Goal: Task Accomplishment & Management: Complete application form

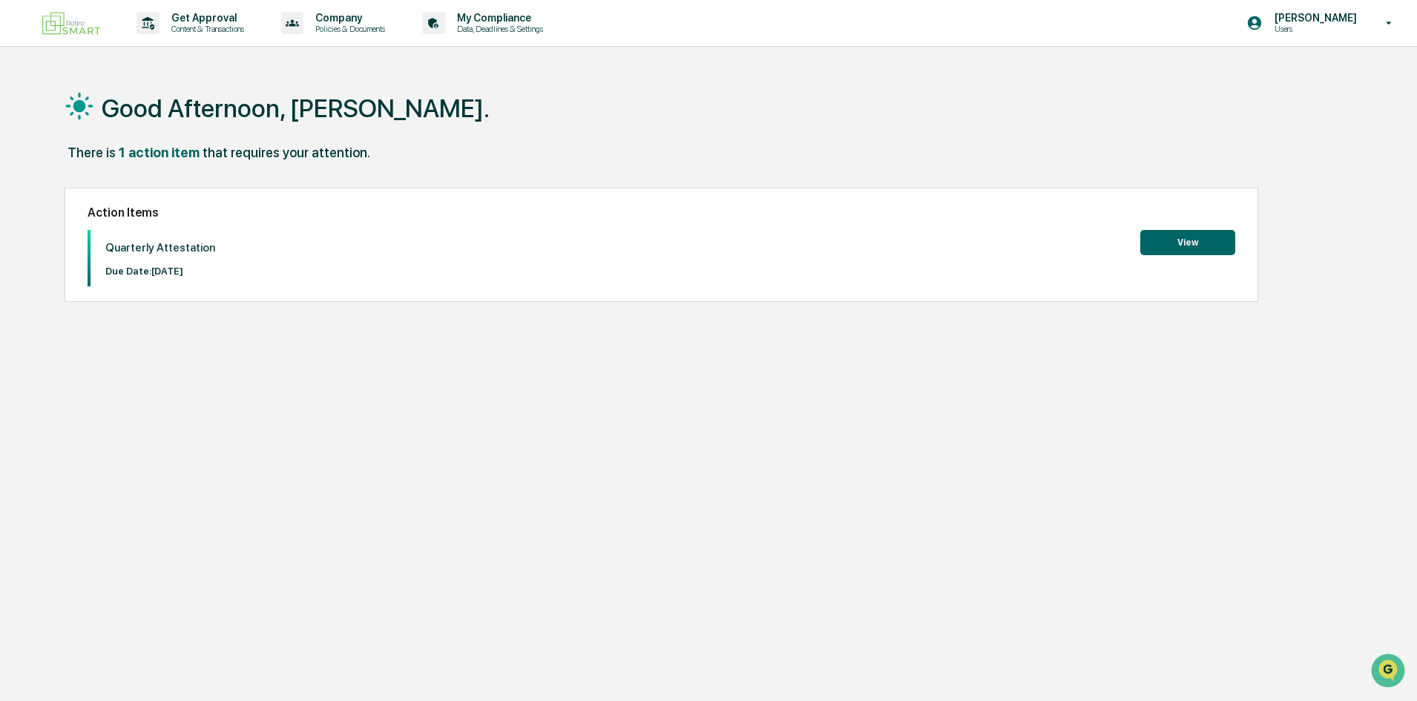
click at [1207, 239] on button "View" at bounding box center [1188, 242] width 95 height 25
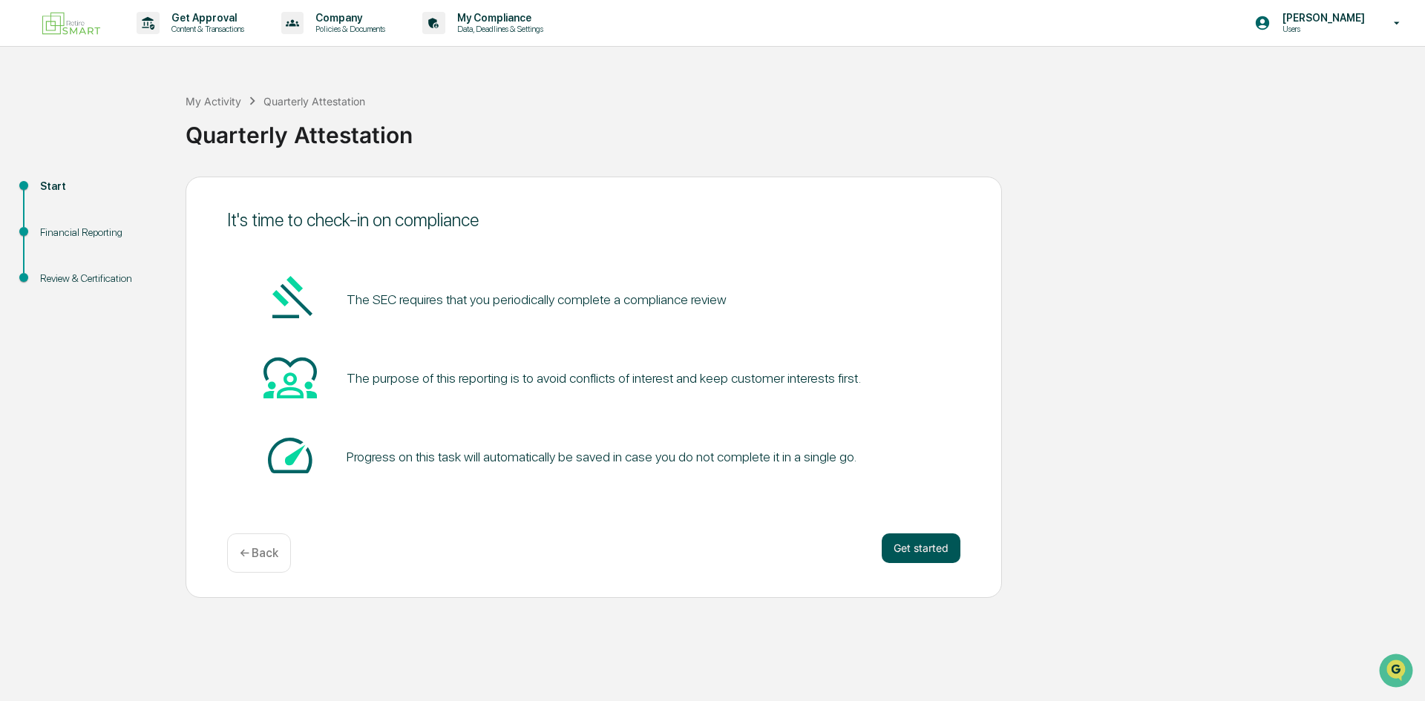
click at [935, 553] on button "Get started" at bounding box center [921, 549] width 79 height 30
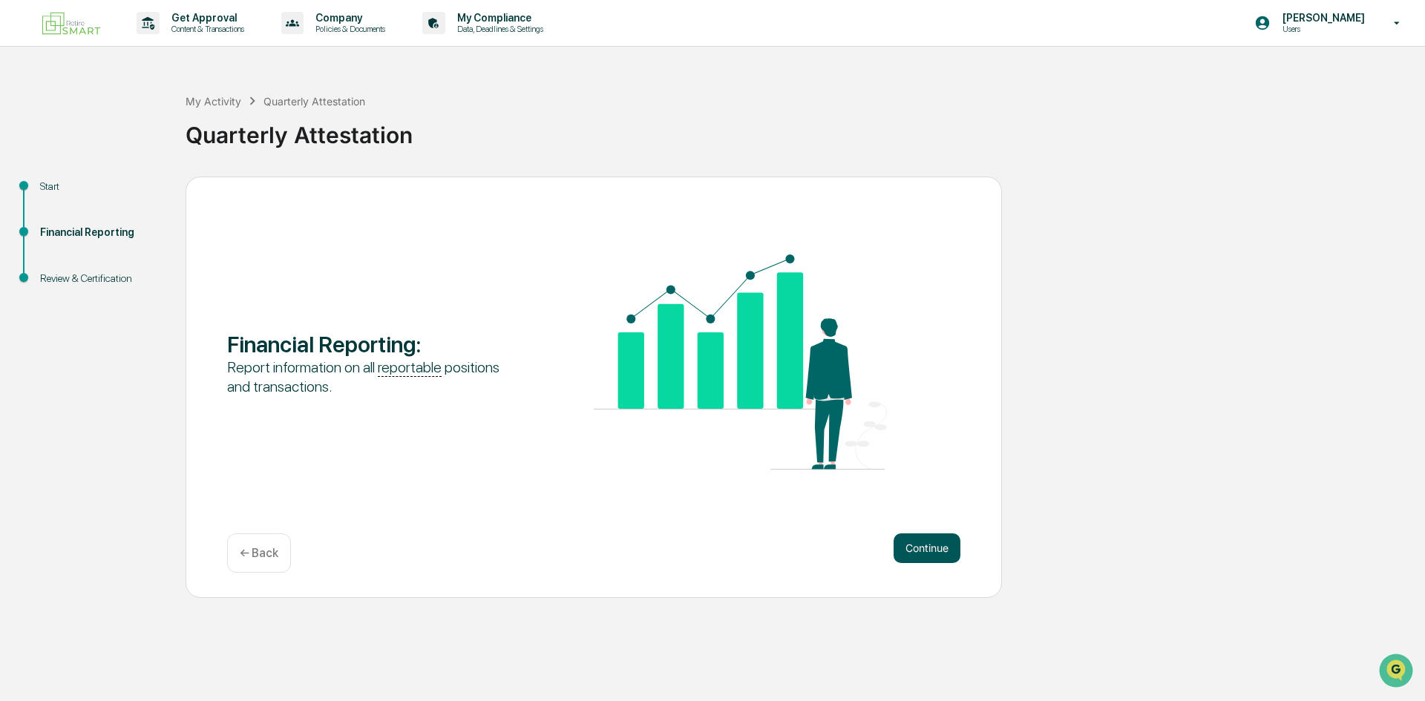
click at [931, 549] on button "Continue" at bounding box center [926, 549] width 67 height 30
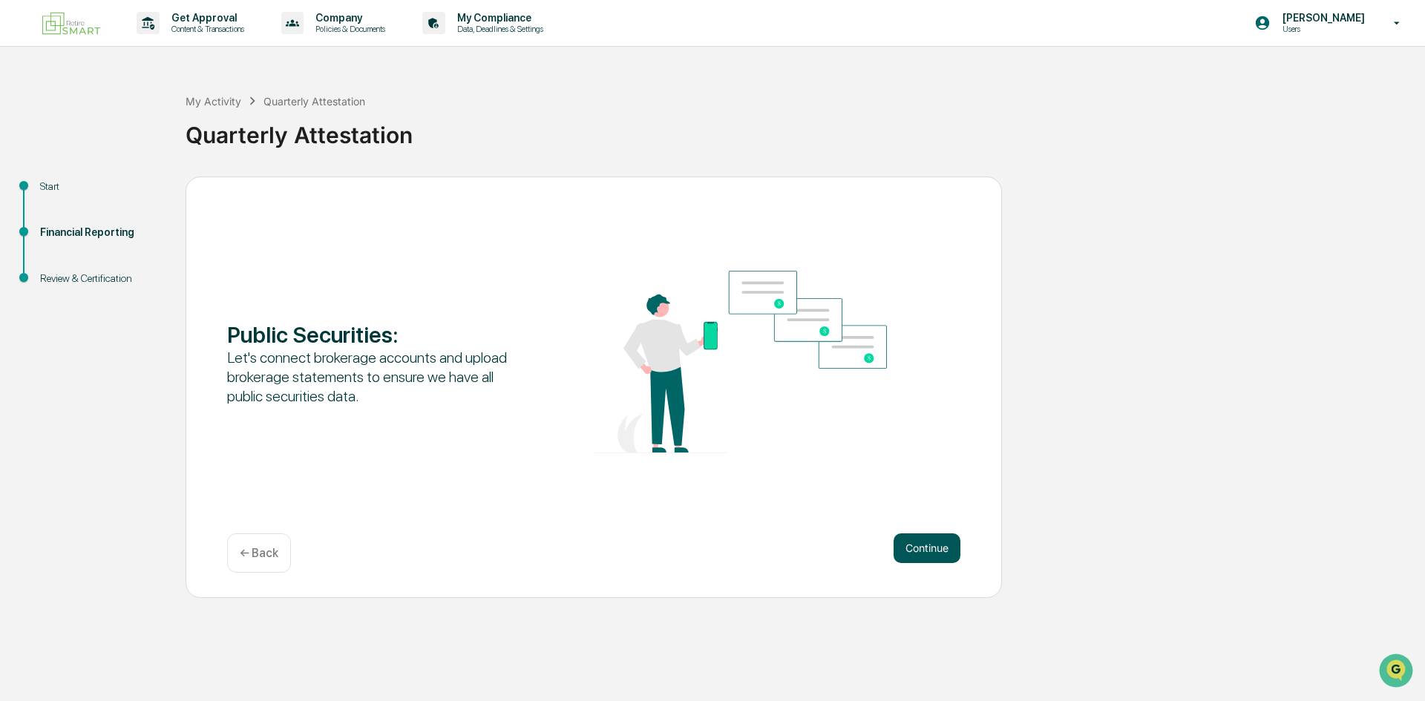
click at [930, 547] on button "Continue" at bounding box center [926, 549] width 67 height 30
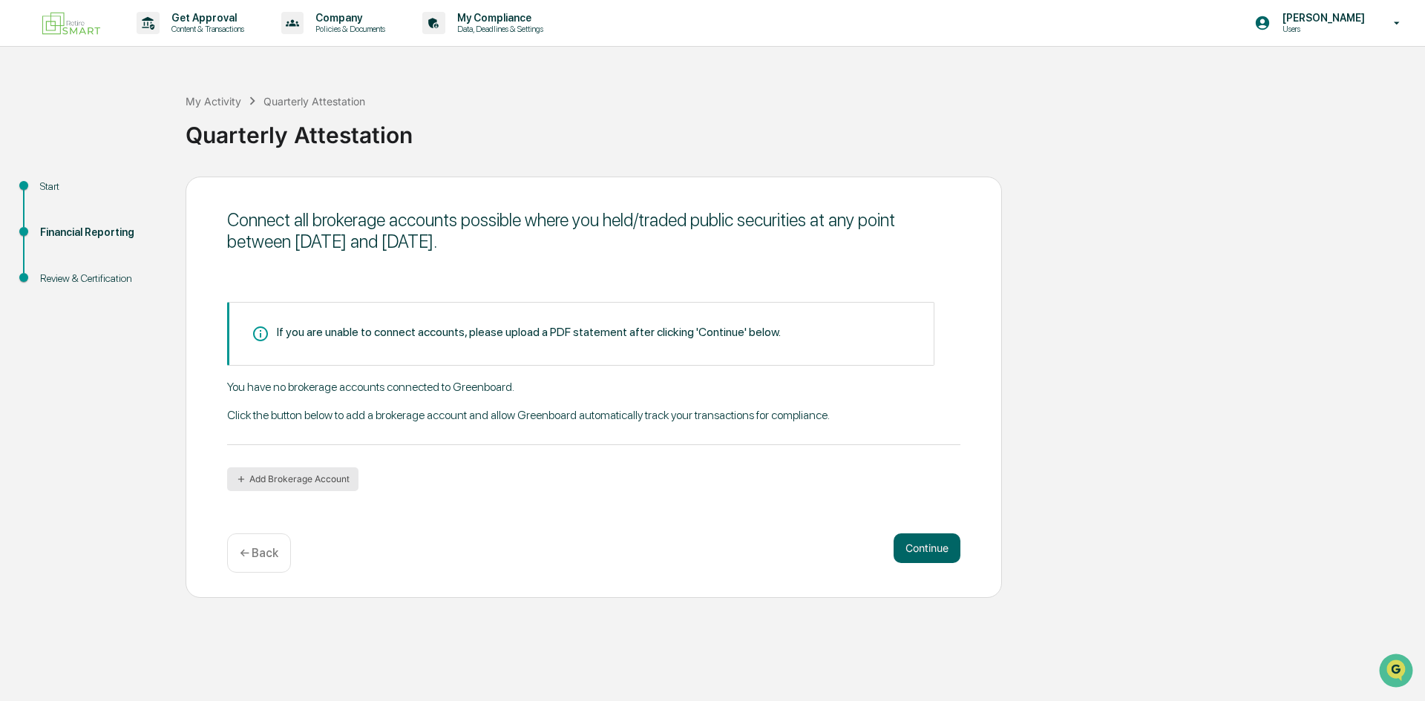
click at [312, 477] on button "Add Brokerage Account" at bounding box center [292, 480] width 131 height 24
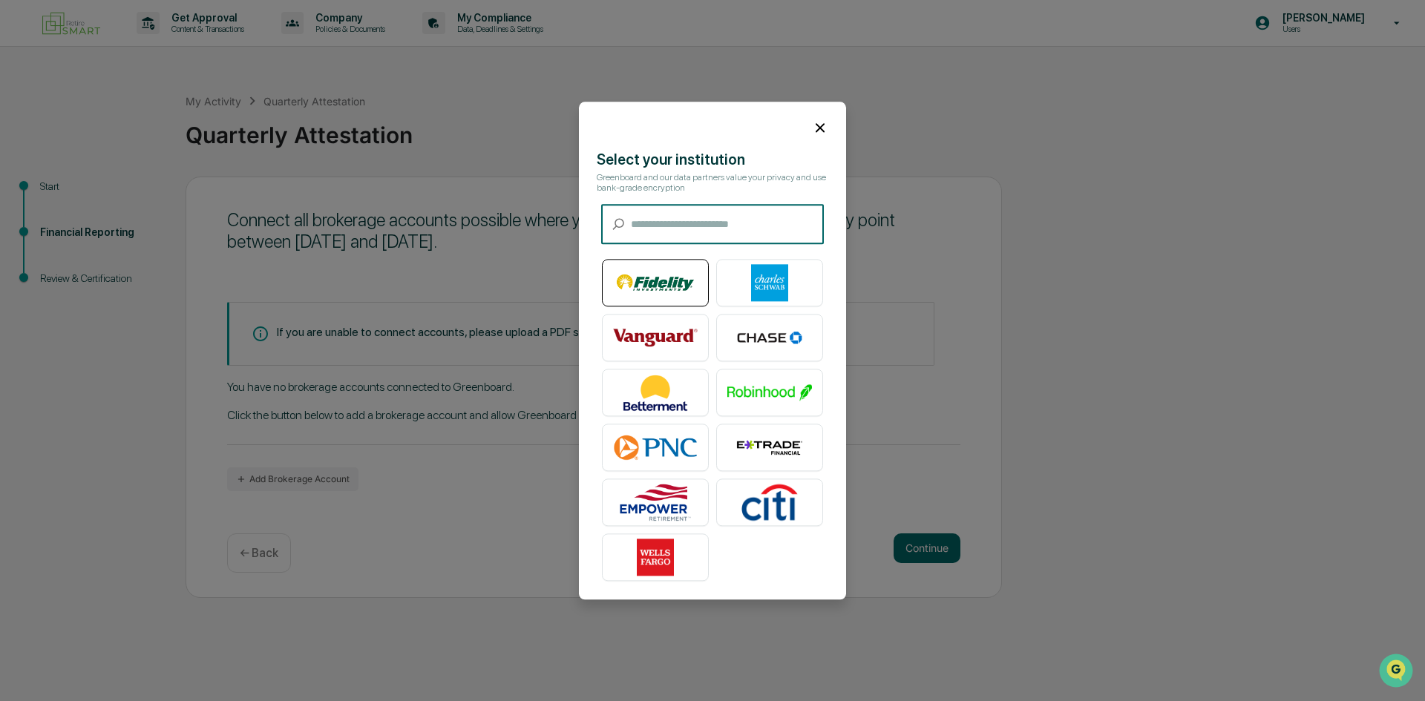
click at [669, 277] on img at bounding box center [655, 282] width 85 height 37
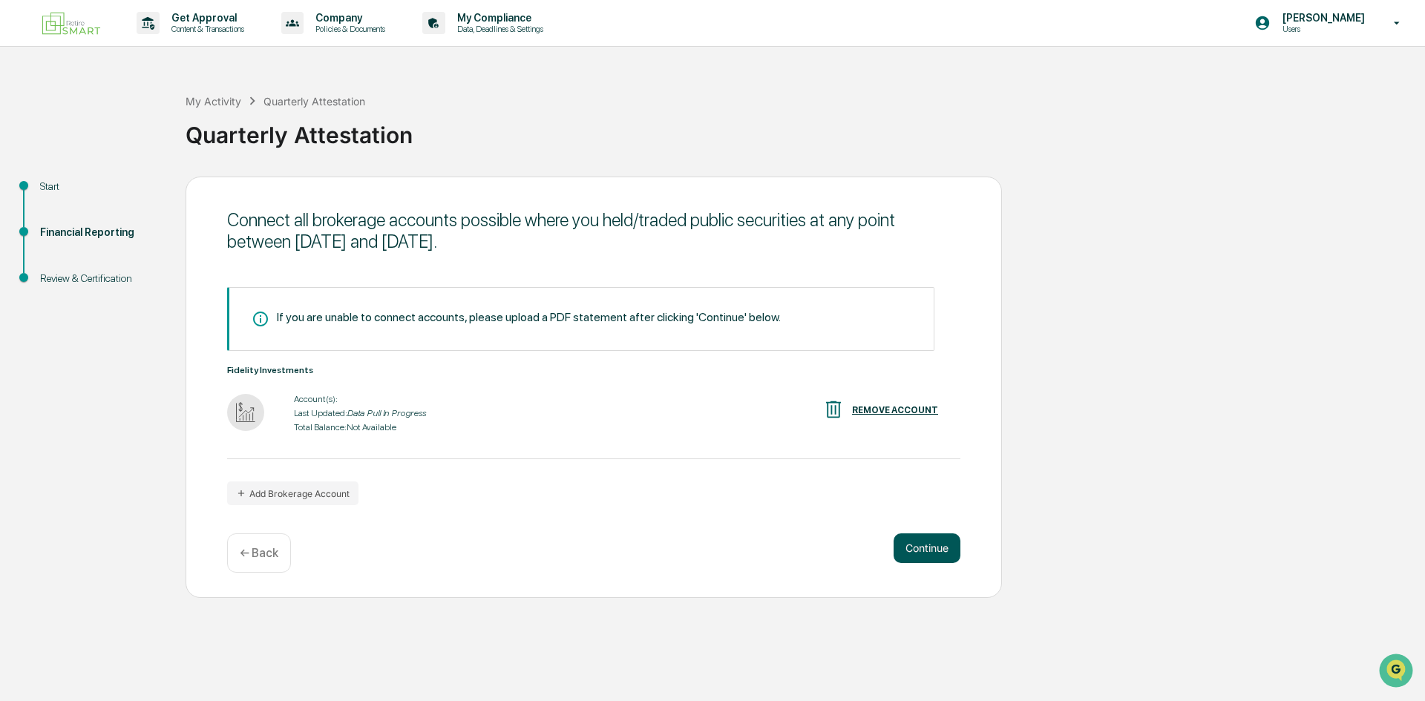
click at [926, 542] on button "Continue" at bounding box center [926, 549] width 67 height 30
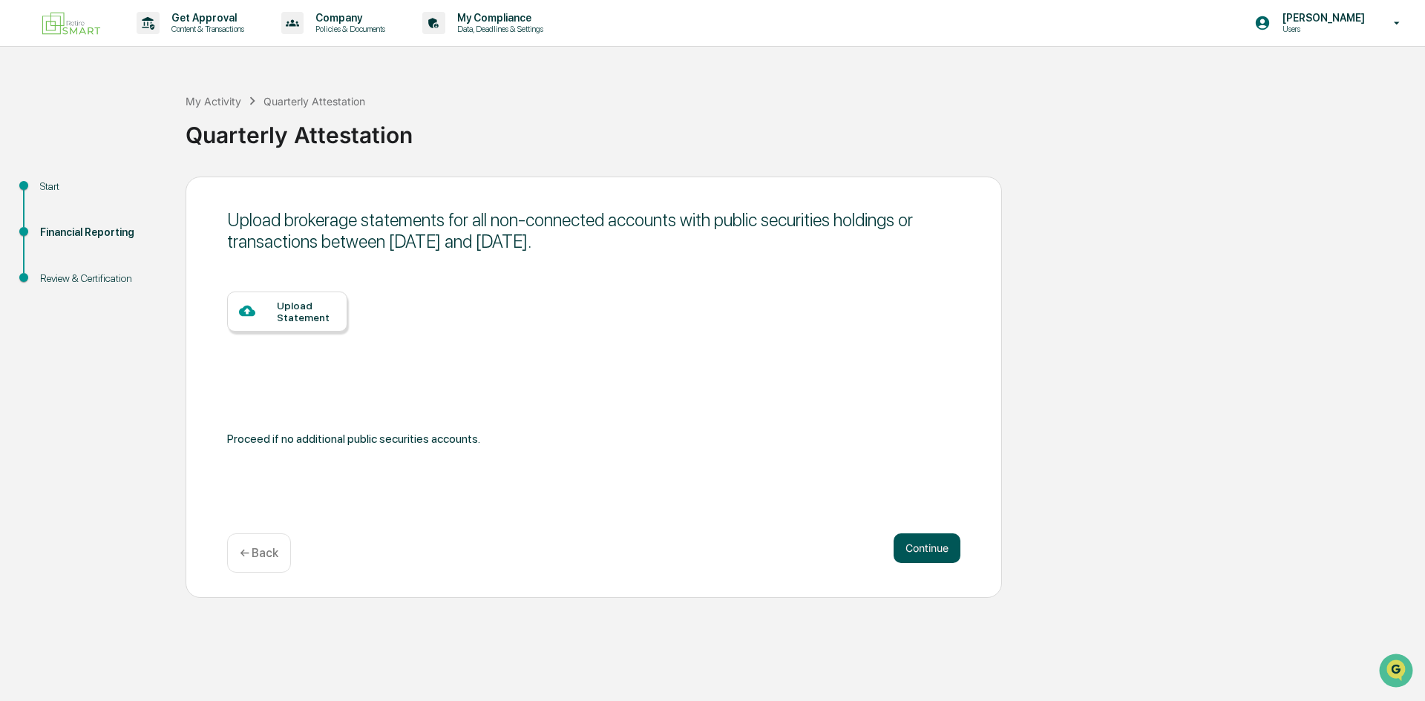
click at [926, 542] on button "Continue" at bounding box center [926, 549] width 67 height 30
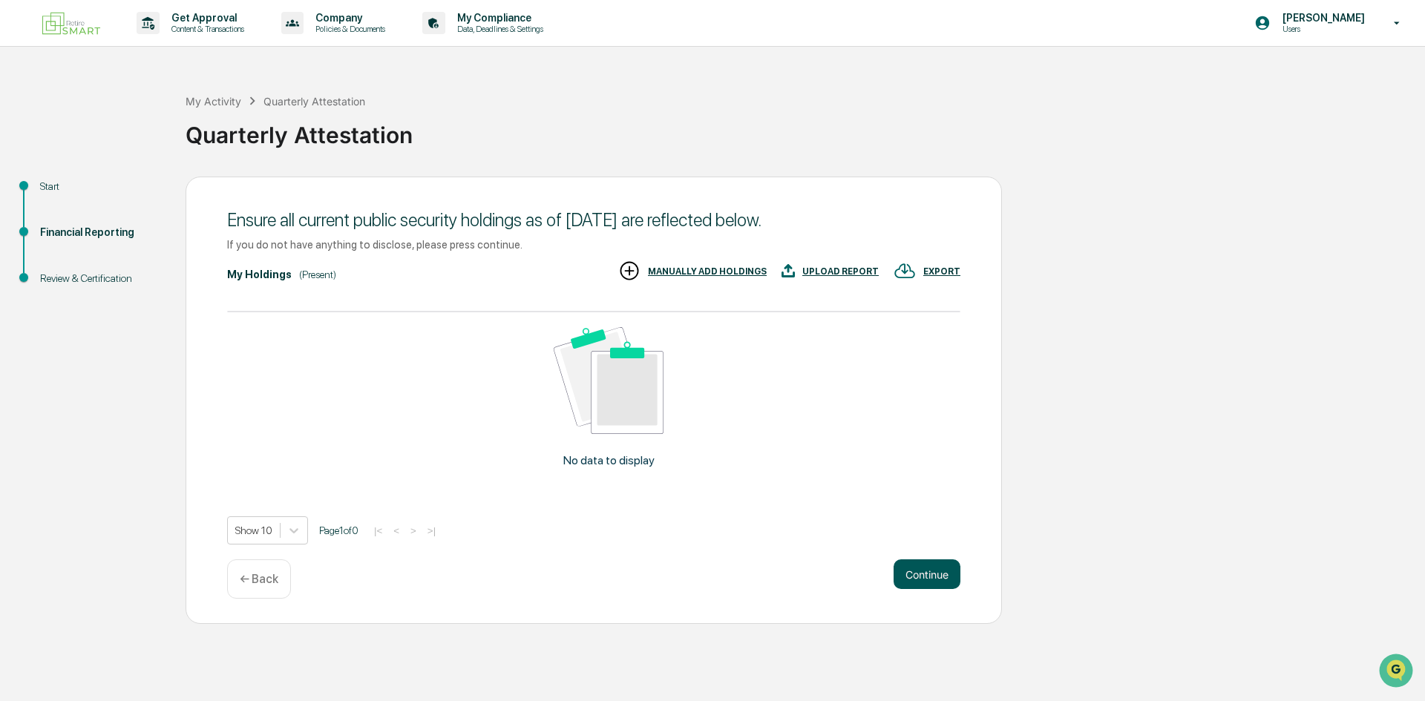
click at [921, 585] on button "Continue" at bounding box center [926, 575] width 67 height 30
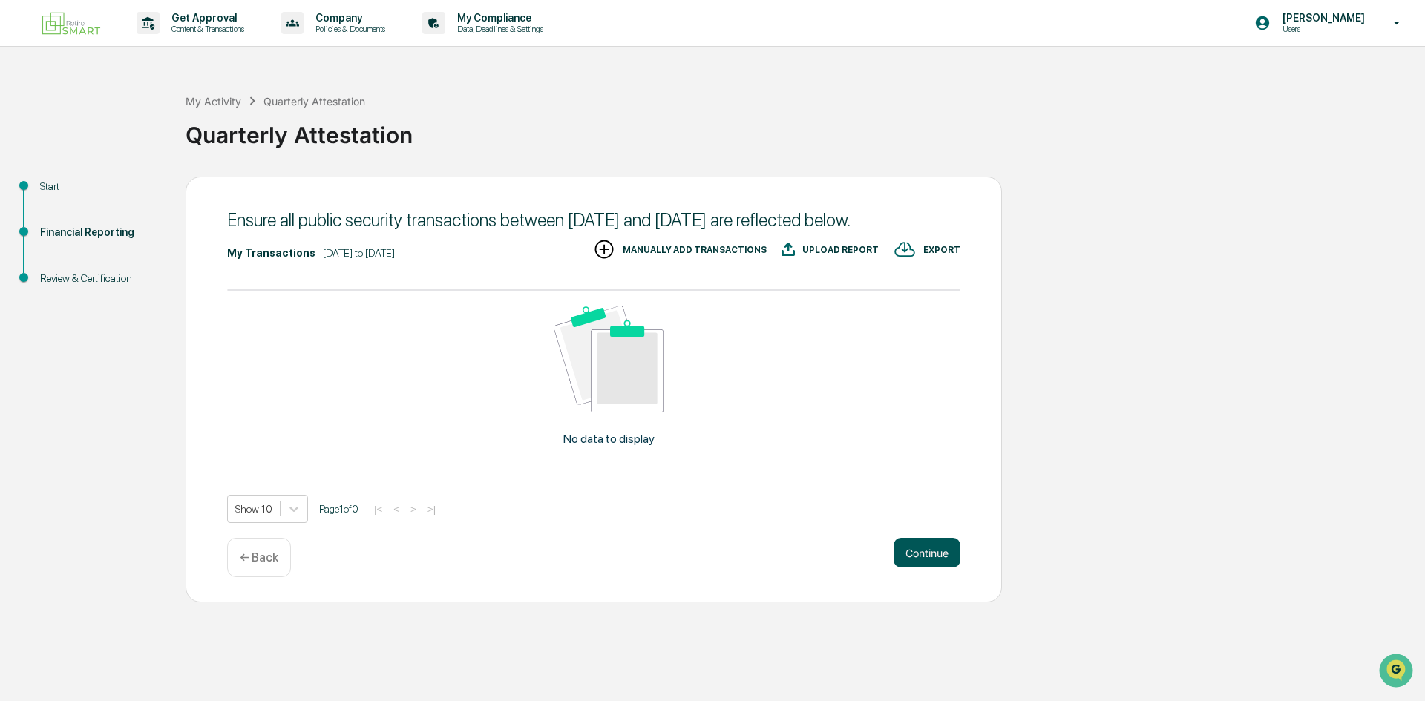
click at [922, 568] on button "Continue" at bounding box center [926, 553] width 67 height 30
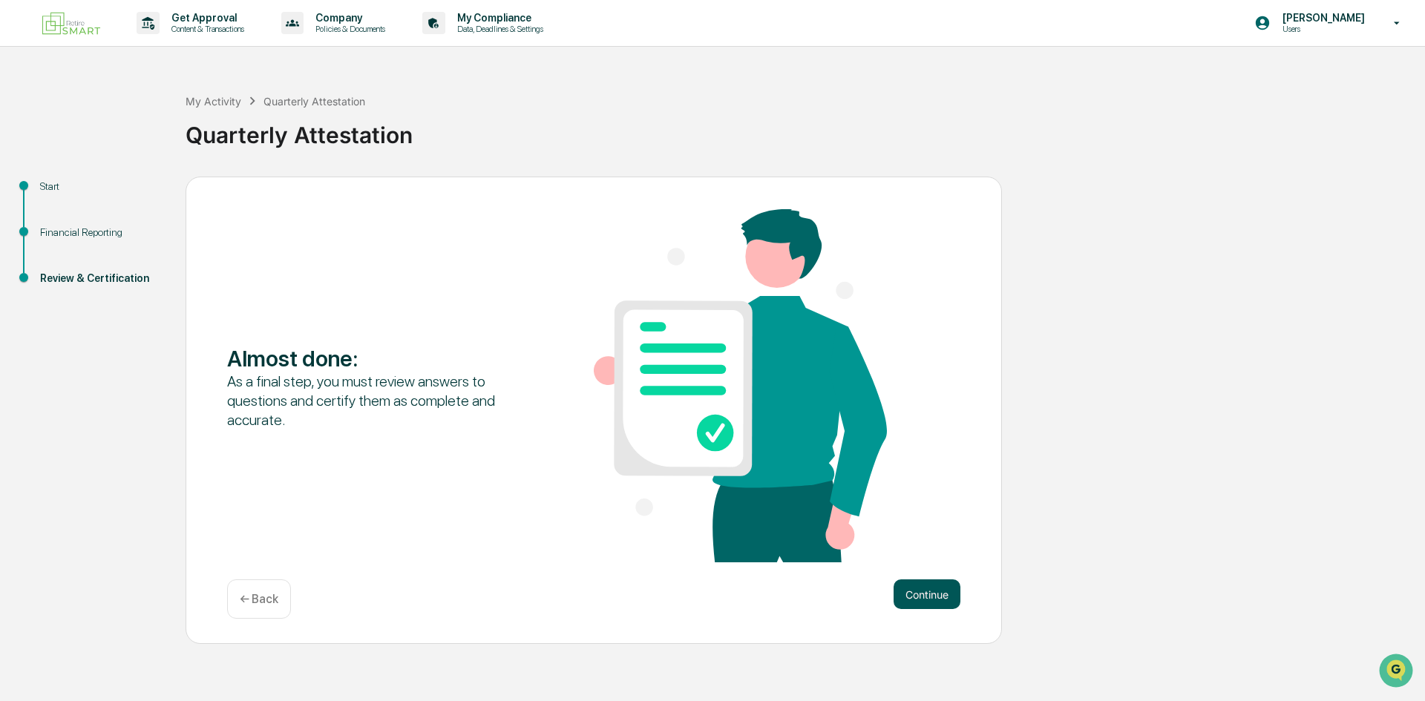
click at [929, 593] on button "Continue" at bounding box center [926, 595] width 67 height 30
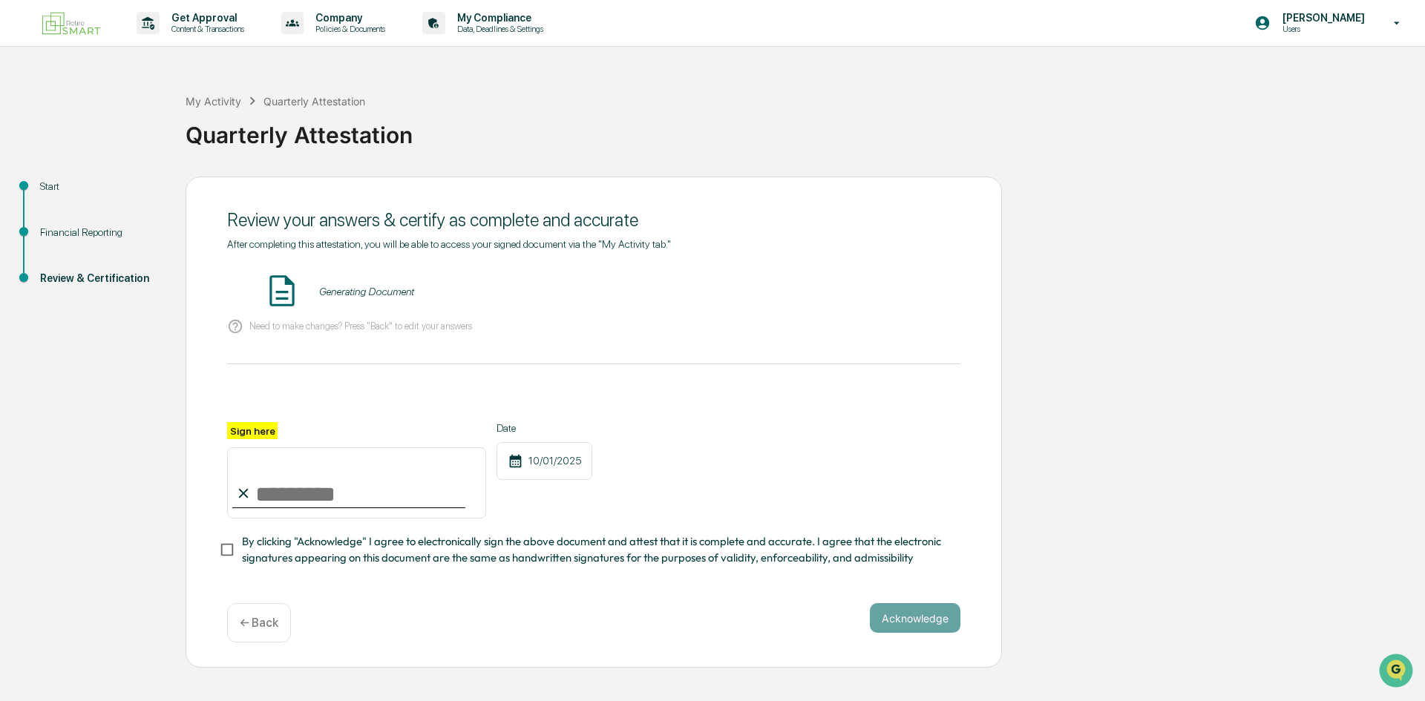
click at [373, 507] on input "Sign here" at bounding box center [356, 482] width 259 height 71
type input "**********"
click at [913, 283] on button "VIEW" at bounding box center [875, 291] width 96 height 25
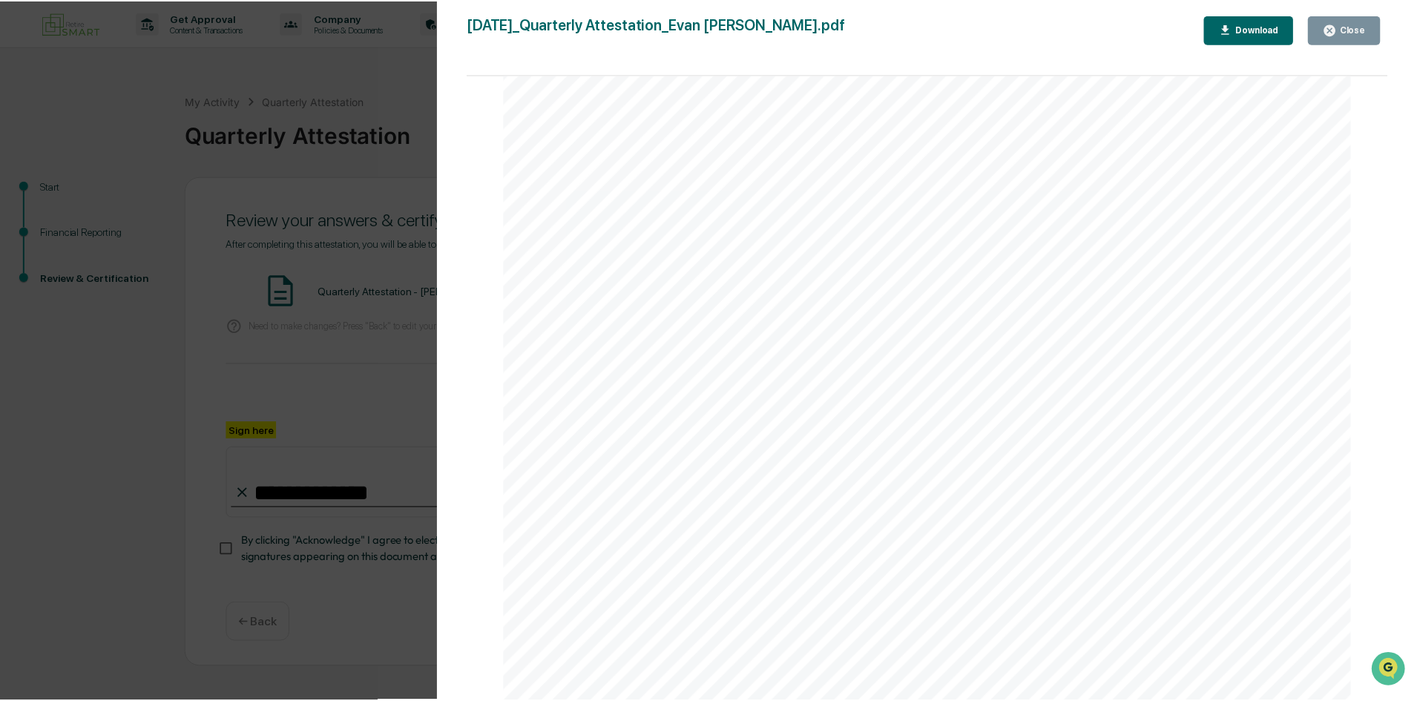
scroll to position [3119, 0]
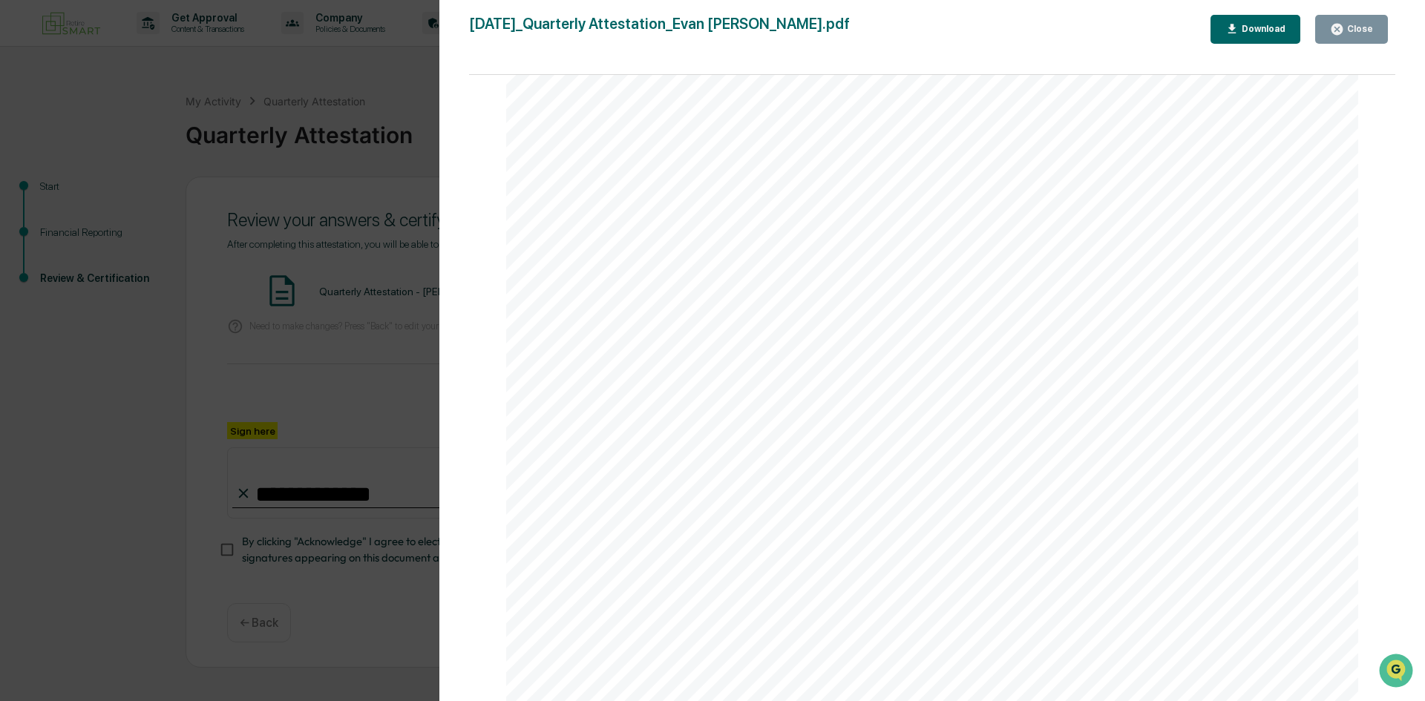
click at [382, 429] on div "Version History [DATE] 07:36 PM [PERSON_NAME] [DATE]_Quarterly Attestation_Evan…" at bounding box center [712, 350] width 1425 height 701
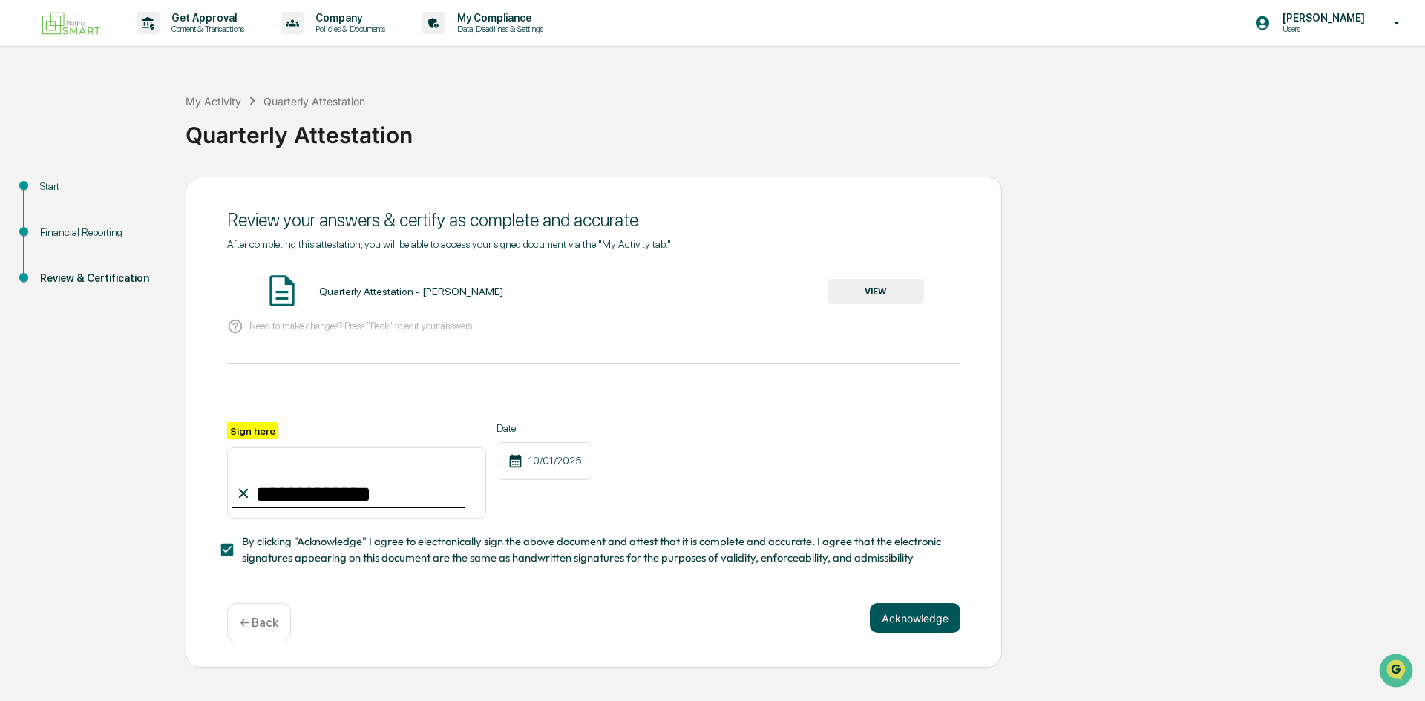
click at [911, 629] on button "Acknowledge" at bounding box center [915, 618] width 91 height 30
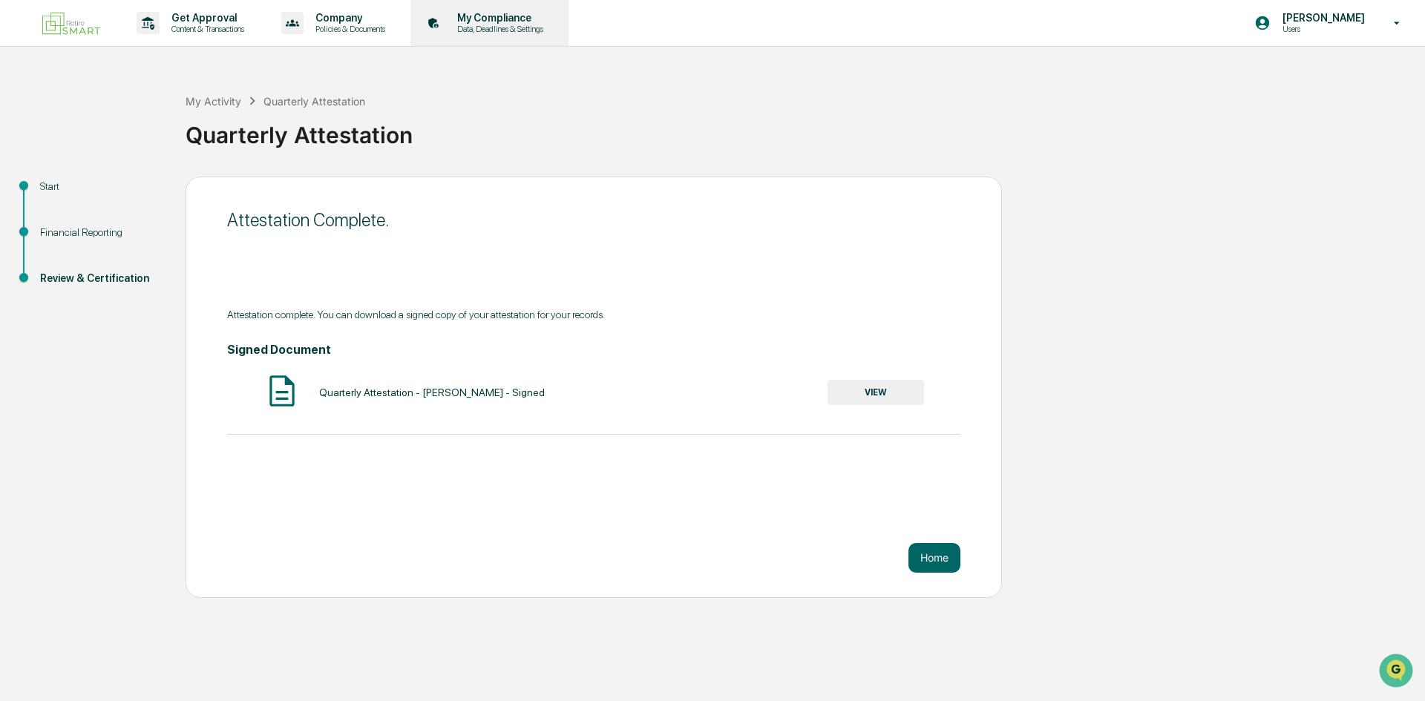
click at [495, 33] on p "Data, Deadlines & Settings" at bounding box center [497, 29] width 105 height 10
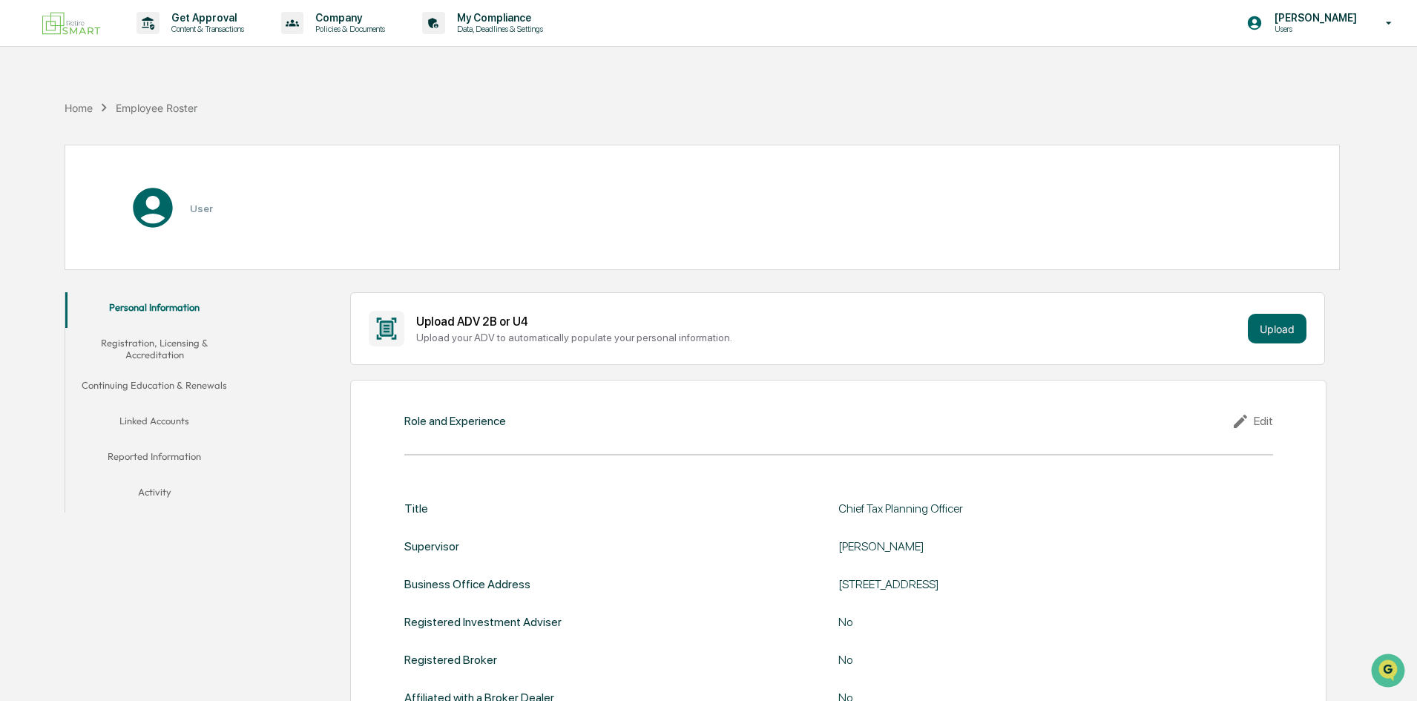
click at [182, 422] on button "Linked Accounts" at bounding box center [154, 424] width 178 height 36
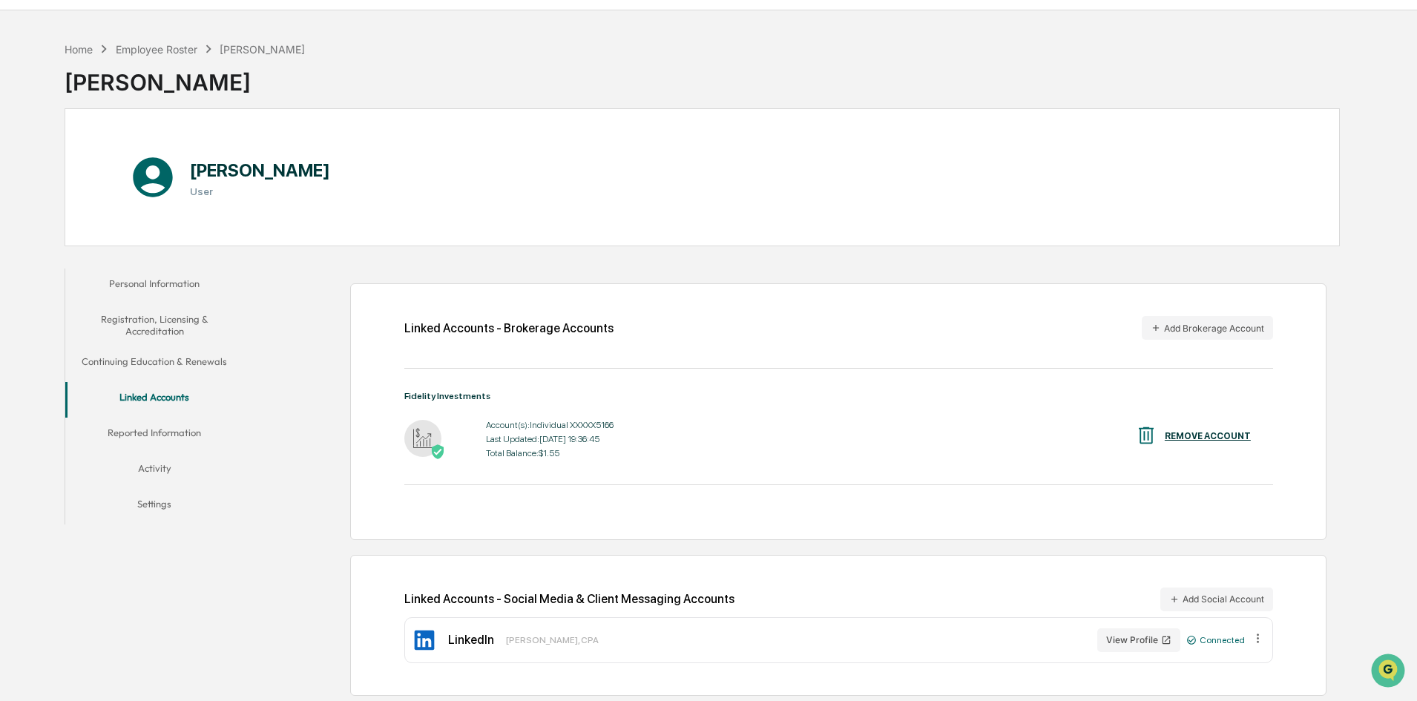
scroll to position [70, 0]
